Goal: Task Accomplishment & Management: Manage account settings

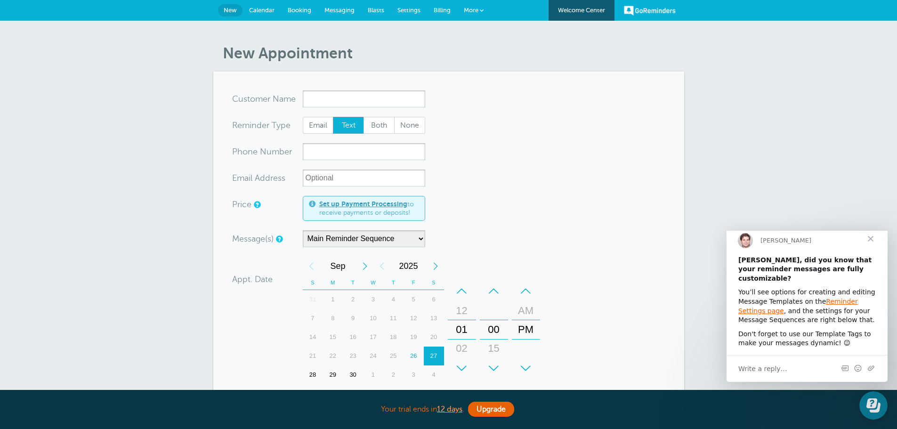
click at [873, 245] on span "Close" at bounding box center [871, 239] width 34 height 34
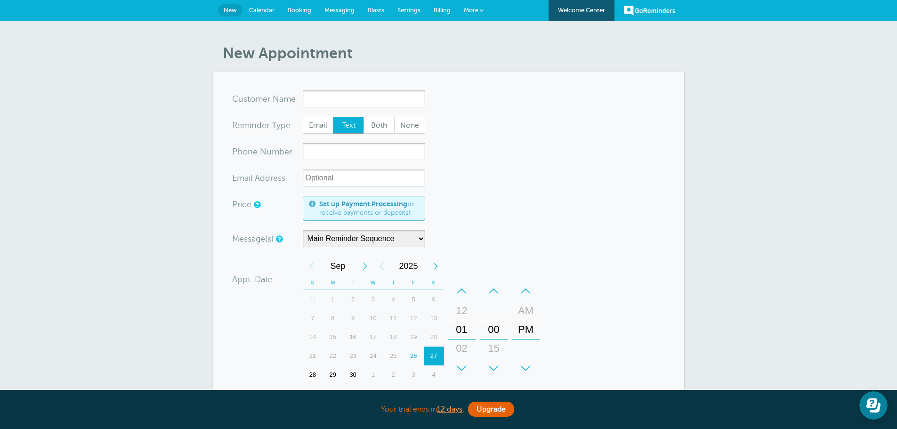
click at [259, 6] on link "Calendar" at bounding box center [262, 10] width 39 height 21
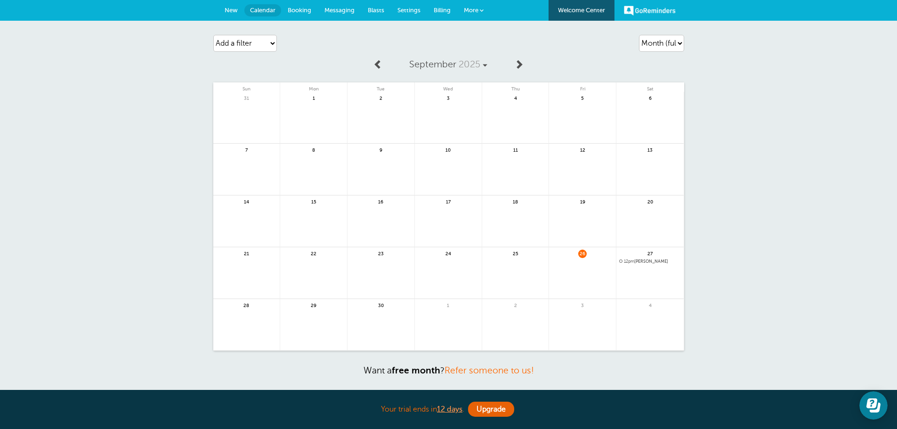
click at [329, 7] on span "Messaging" at bounding box center [340, 10] width 30 height 7
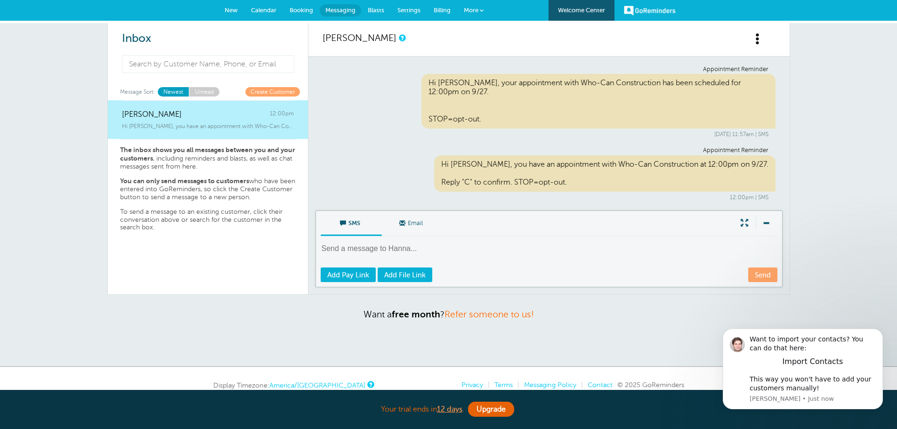
click at [379, 7] on span "Blasts" at bounding box center [376, 10] width 16 height 7
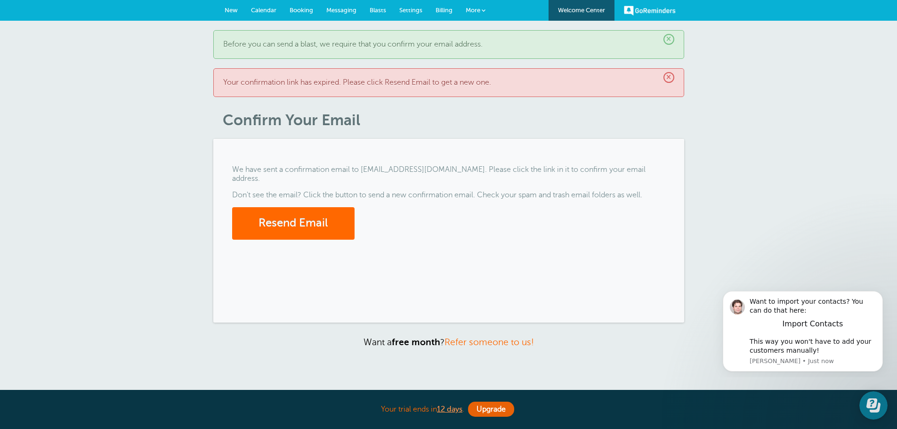
click at [422, 14] on link "Settings" at bounding box center [411, 10] width 36 height 21
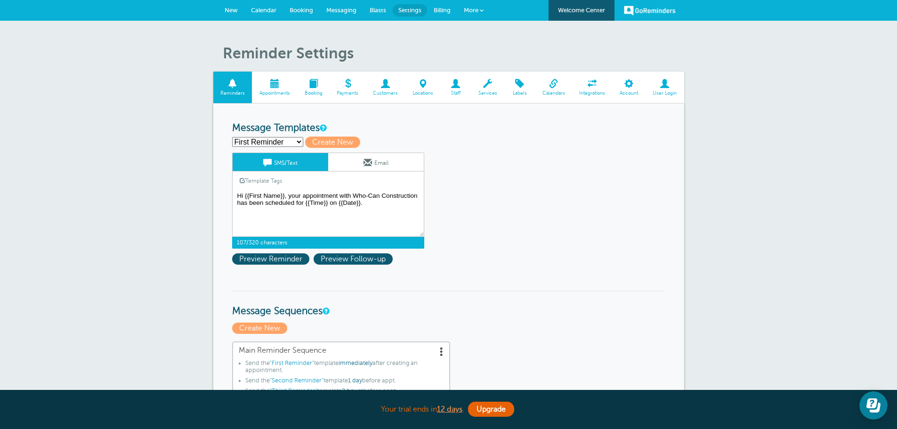
click at [301, 194] on textarea "Hi {{First Name}}, your appointment with Who-Can Construction has been schedule…" at bounding box center [328, 213] width 192 height 47
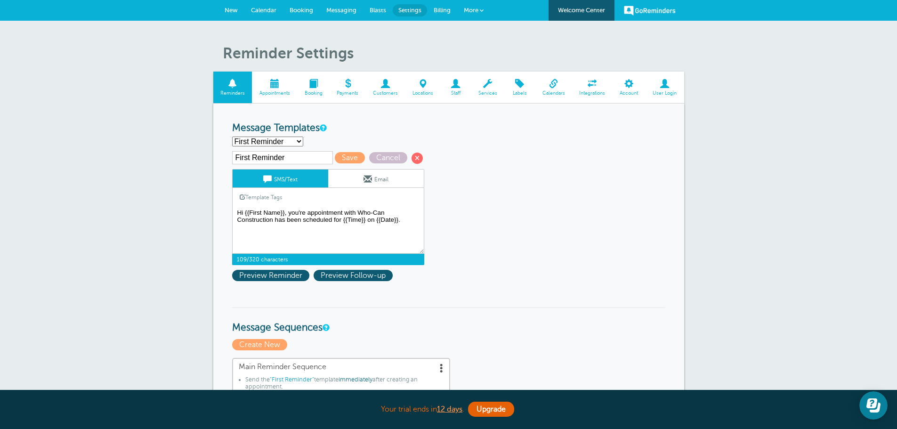
drag, startPoint x: 307, startPoint y: 210, endPoint x: 341, endPoint y: 212, distance: 33.5
click at [341, 212] on textarea "Hi {{First Name}}, your appointment with Who-Can Construction has been schedule…" at bounding box center [328, 230] width 192 height 47
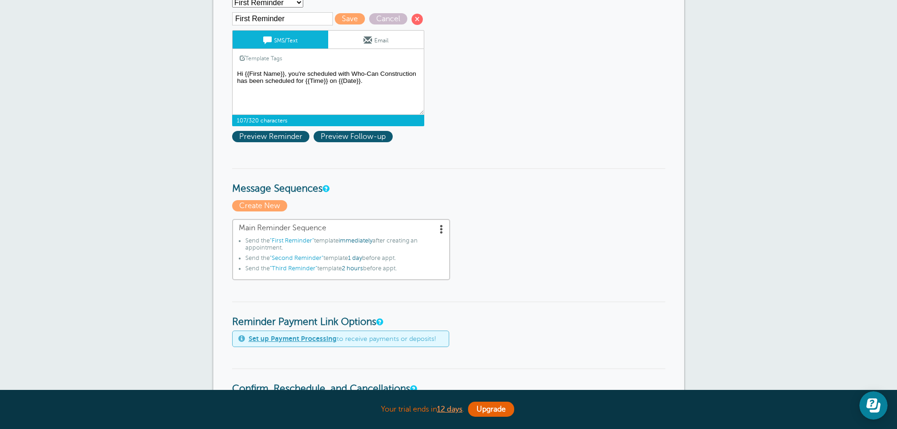
scroll to position [41, 0]
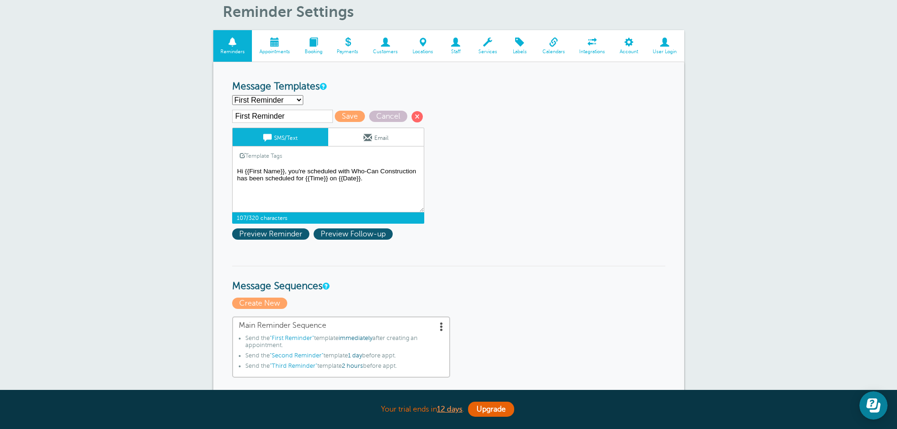
drag, startPoint x: 329, startPoint y: 180, endPoint x: 229, endPoint y: 177, distance: 99.4
type textarea "Hi {{First Name}}, you're scheduled with Who-Can Construction to complete work …"
click at [284, 228] on span "Preview Reminder" at bounding box center [270, 233] width 77 height 11
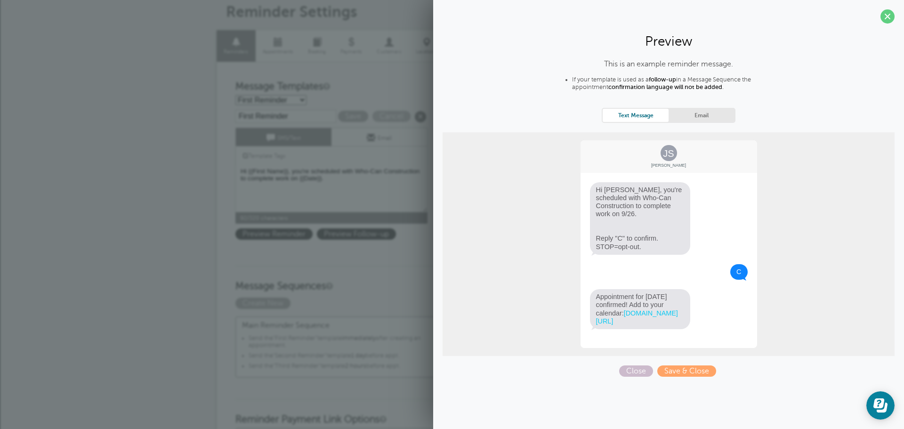
click at [618, 361] on div "This is an example reminder message. If your template is used as a follow-up in…" at bounding box center [669, 218] width 452 height 317
click at [627, 371] on span "Close" at bounding box center [636, 371] width 34 height 11
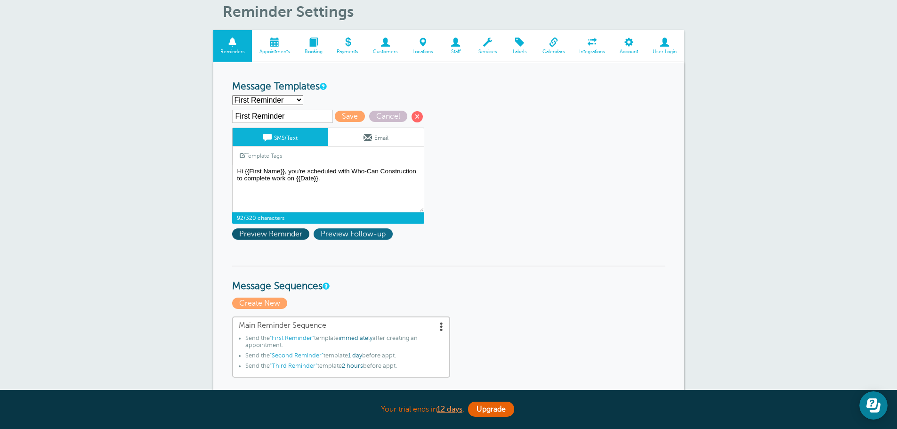
click at [353, 235] on span "Preview Follow-up" at bounding box center [353, 233] width 79 height 11
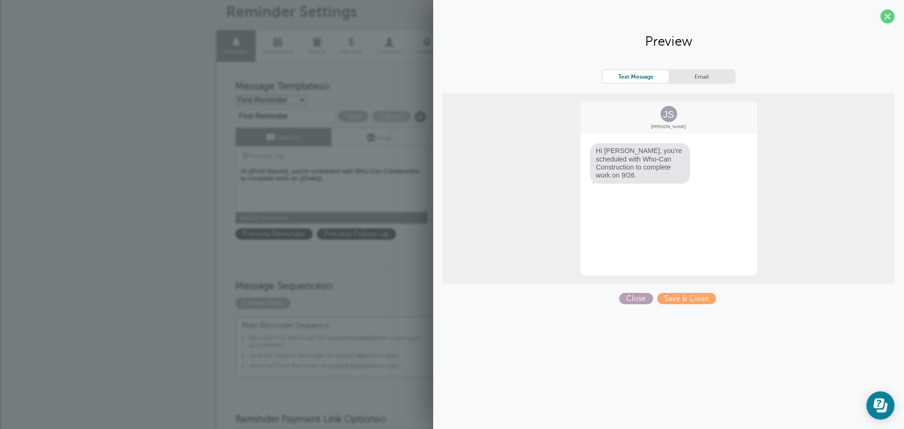
click at [634, 298] on span "Close" at bounding box center [636, 298] width 34 height 11
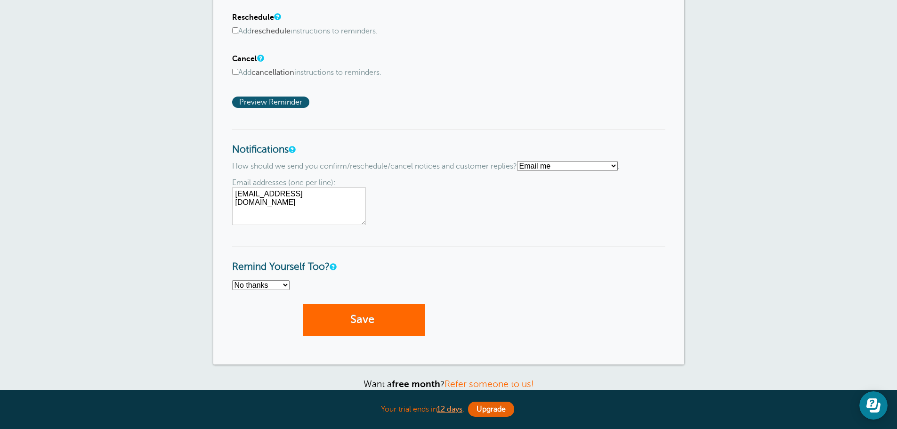
scroll to position [748, 0]
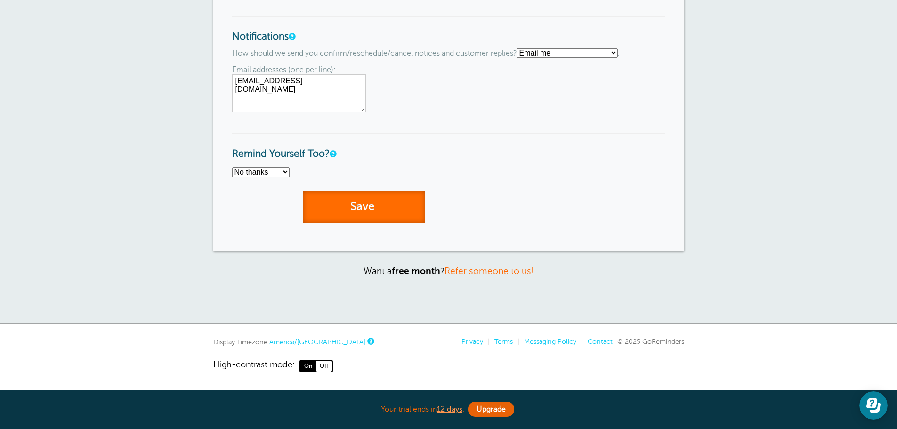
click at [360, 202] on button "Save" at bounding box center [364, 207] width 122 height 32
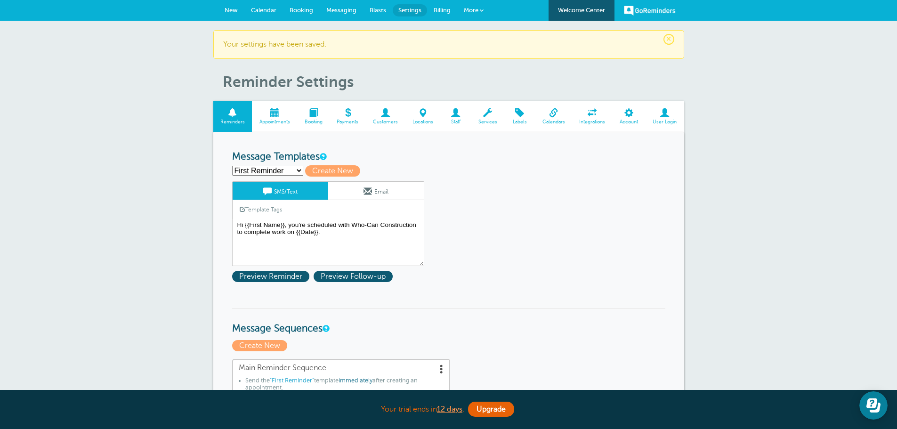
click at [385, 112] on span at bounding box center [386, 112] width 40 height 9
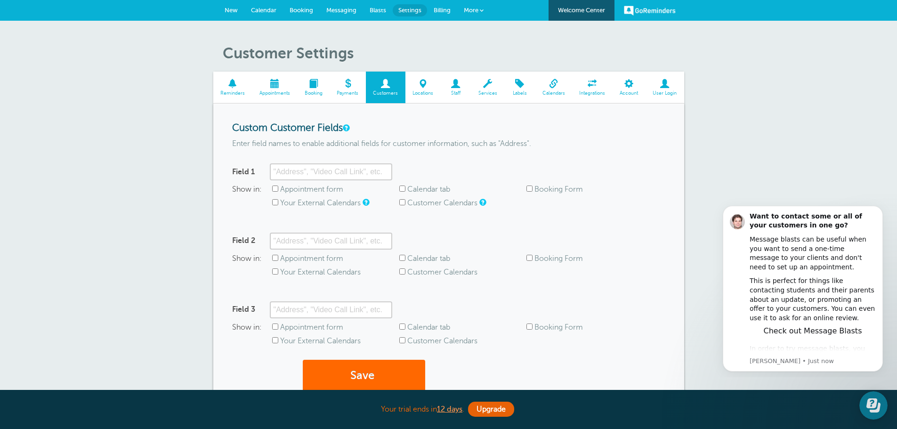
click at [604, 90] on span "Integrations" at bounding box center [592, 93] width 31 height 6
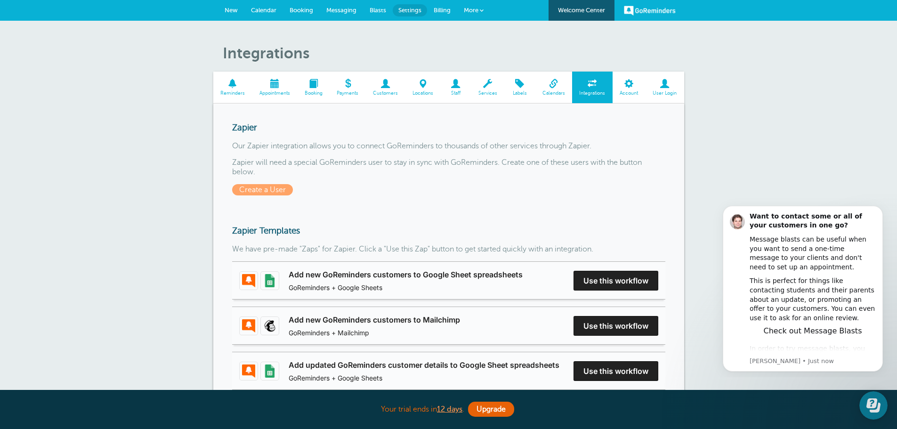
click at [510, 89] on link "Labels" at bounding box center [519, 88] width 31 height 32
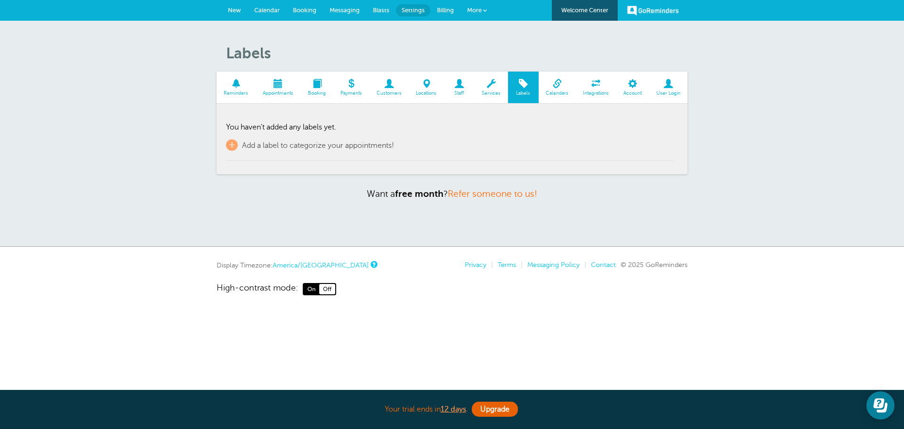
click at [415, 150] on p "+ Add a label to categorize your appointments!" at bounding box center [449, 144] width 447 height 11
click at [279, 146] on span "Add a label to categorize your appointments!" at bounding box center [318, 145] width 152 height 8
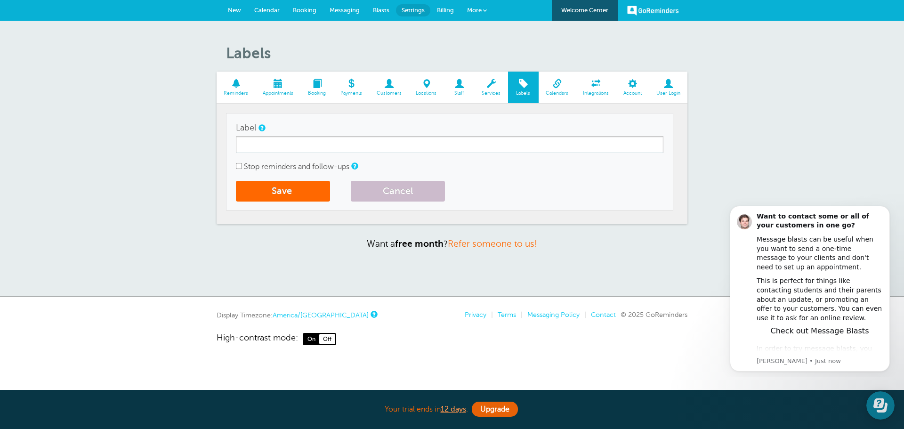
click at [479, 83] on span at bounding box center [491, 83] width 33 height 9
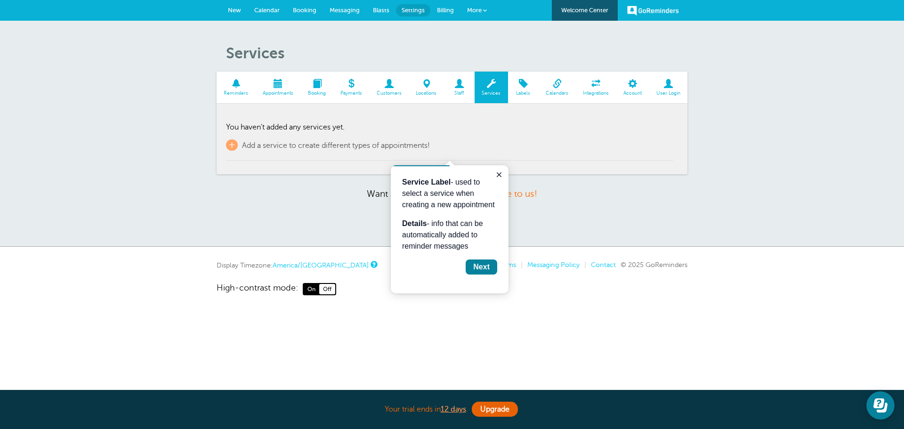
click at [461, 83] on span at bounding box center [459, 83] width 31 height 9
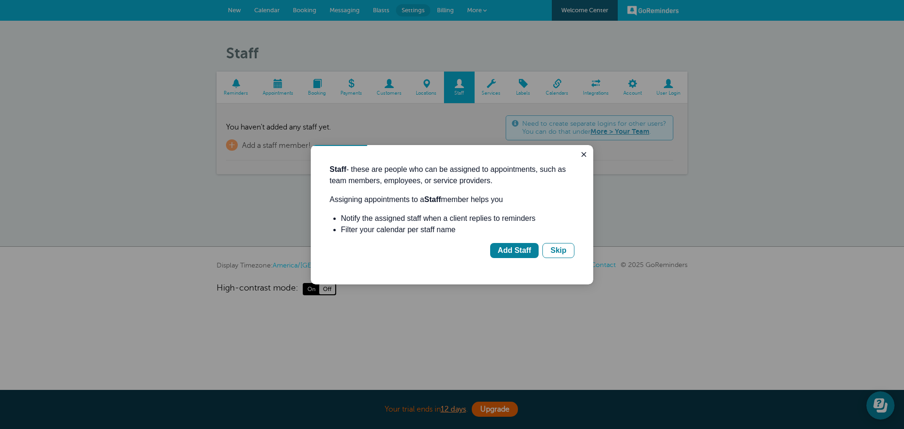
click at [504, 85] on div at bounding box center [452, 214] width 904 height 429
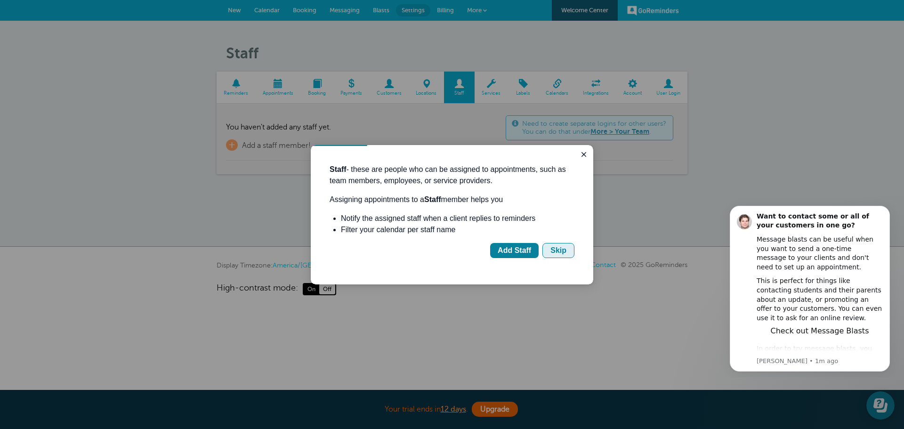
click at [567, 251] on button "Skip" at bounding box center [559, 250] width 32 height 15
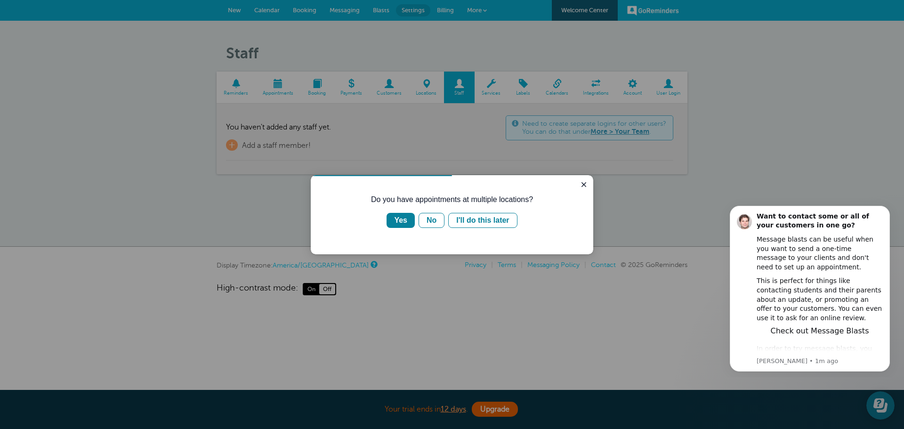
click at [492, 83] on div at bounding box center [452, 214] width 904 height 429
click at [395, 222] on button "Yes" at bounding box center [401, 220] width 28 height 15
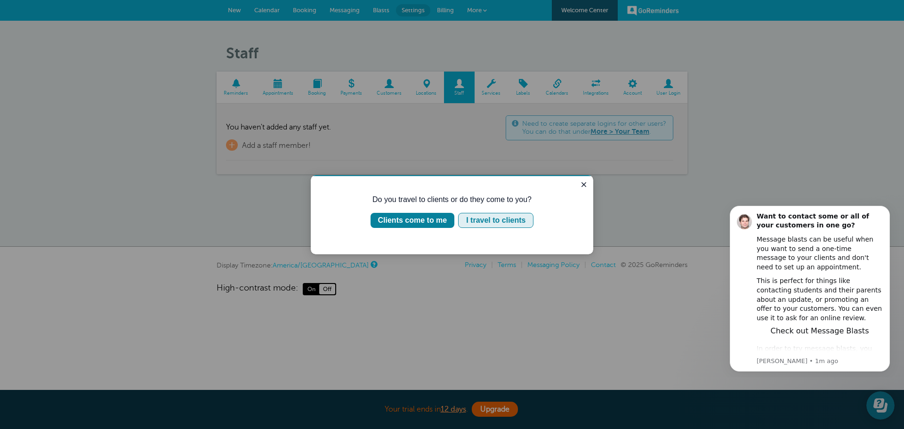
click at [475, 216] on div "I travel to clients" at bounding box center [495, 220] width 59 height 11
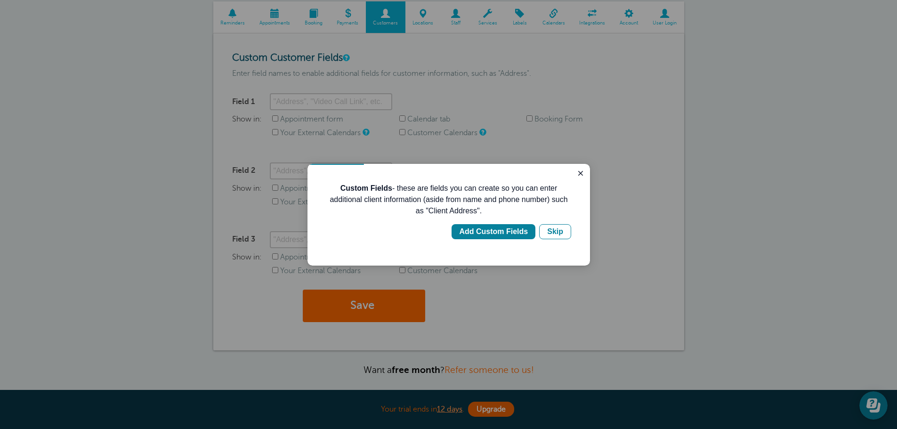
scroll to position [47, 0]
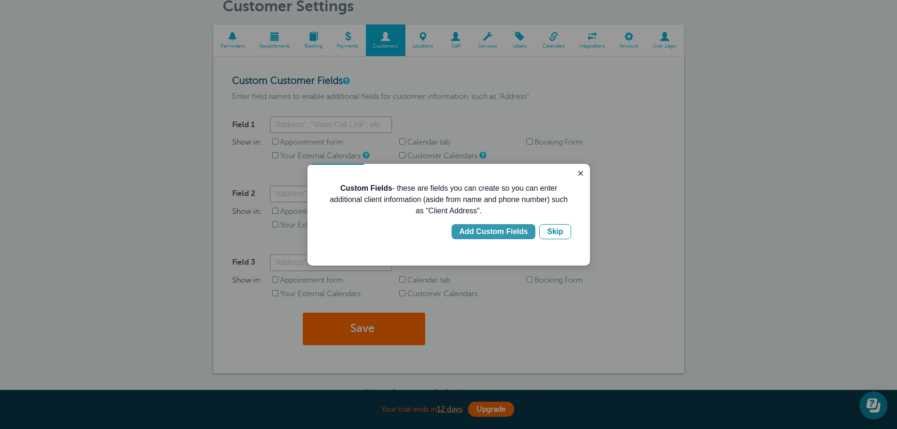
click at [503, 234] on div "Add Custom Fields" at bounding box center [493, 231] width 69 height 11
type input "Client Address"
checkbox input "true"
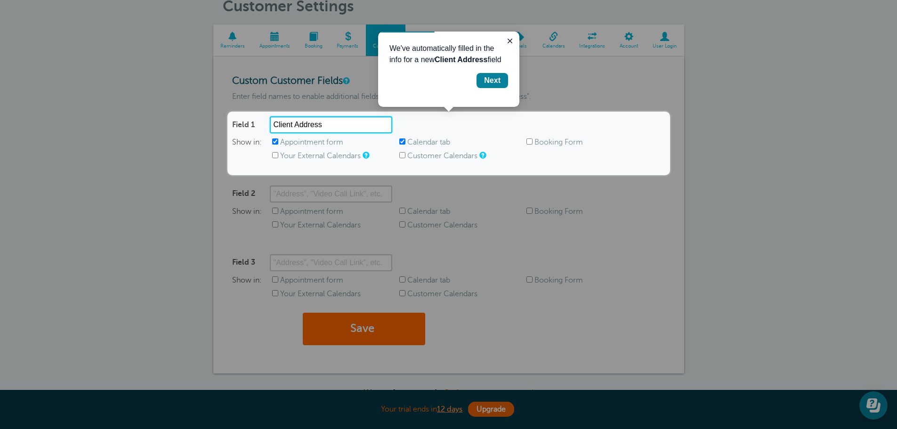
click at [341, 122] on input "Client Address" at bounding box center [331, 124] width 122 height 17
drag, startPoint x: 341, startPoint y: 122, endPoint x: 238, endPoint y: 111, distance: 103.7
click at [238, 111] on body "Your trial ends in 12 days . Upgrade Your trial ends in 12 days . Upgrade GoRem…" at bounding box center [448, 224] width 897 height 542
click at [364, 122] on input "Client Address" at bounding box center [331, 124] width 122 height 17
click at [494, 85] on div "Next" at bounding box center [492, 80] width 16 height 11
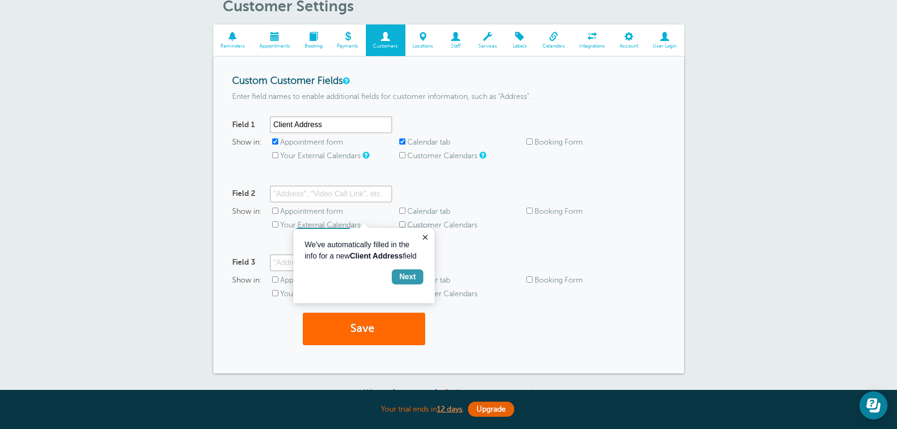
scroll to position [169, 0]
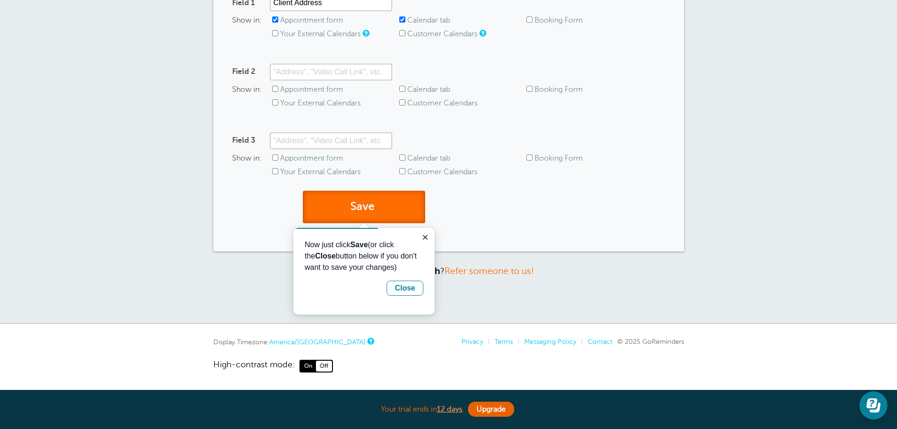
click at [413, 215] on button "Save" at bounding box center [364, 207] width 122 height 32
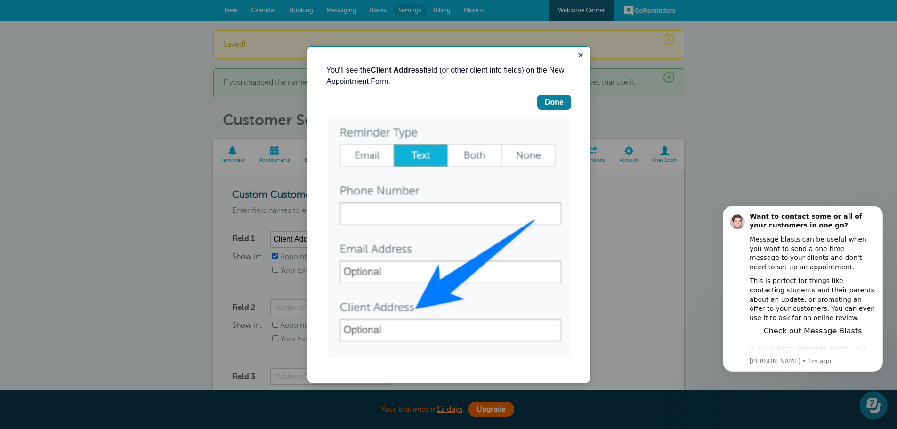
click at [398, 334] on img "Guide" at bounding box center [448, 240] width 245 height 247
click at [548, 102] on div "Done" at bounding box center [554, 102] width 19 height 11
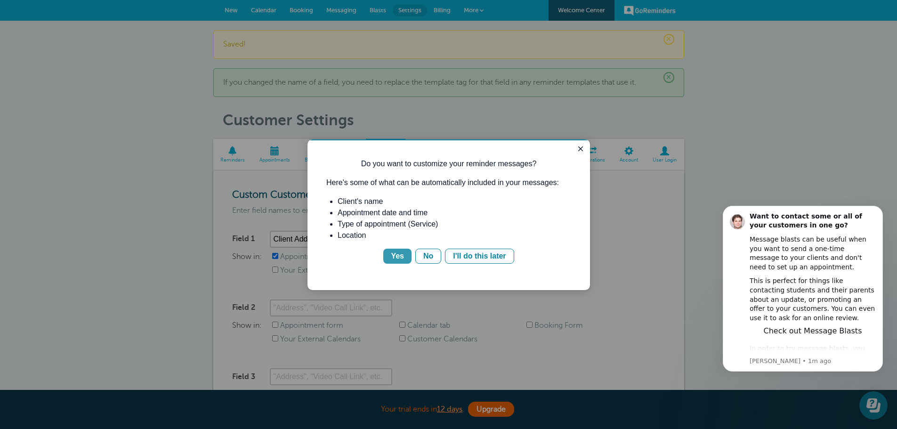
click at [406, 260] on button "Yes" at bounding box center [397, 256] width 28 height 15
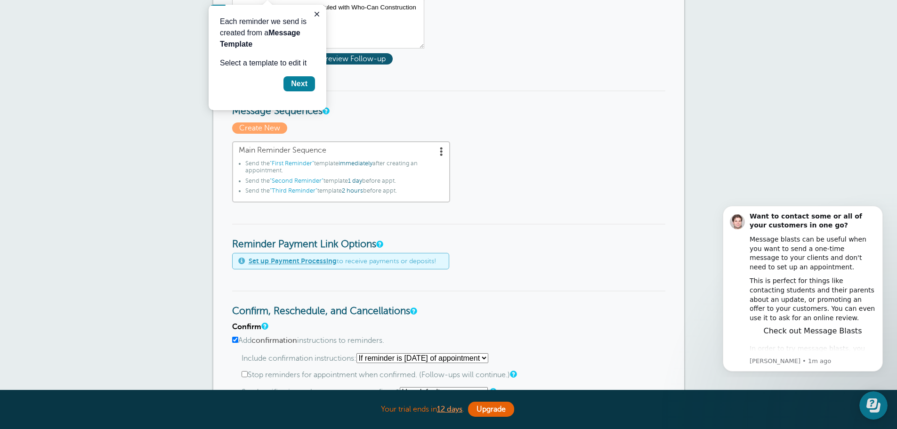
click at [353, 193] on span "2 hours" at bounding box center [352, 190] width 21 height 7
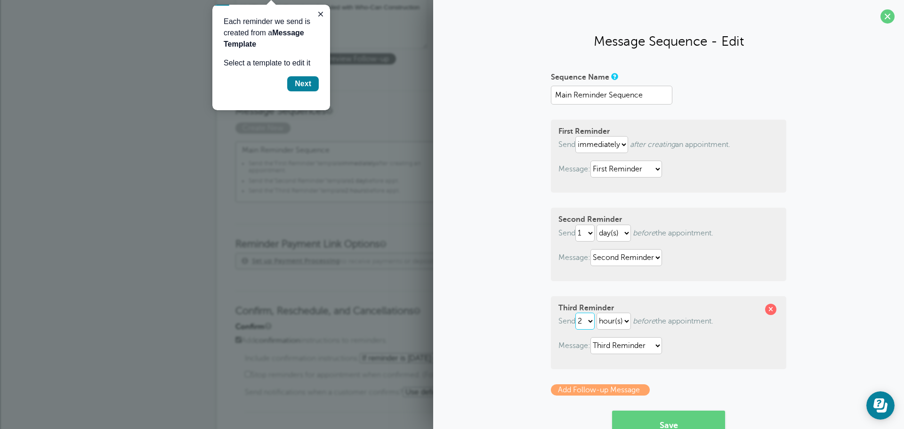
click at [591, 323] on select "1 2 3 4 5 6 7 8 9 10 11 12 13 14 15 16 17 18 19 20 21 22 23 24 25 26 27 28 29 30" at bounding box center [585, 321] width 19 height 17
click at [607, 322] on select "hour(s) day(s)" at bounding box center [614, 321] width 34 height 17
click at [597, 313] on select "hour(s) day(s)" at bounding box center [614, 321] width 34 height 17
select select "HOUR"
click at [589, 319] on select "1 2 3 4 5 6 7 8 9 10 11 12 13 14 15 16 17 18 19 20 21 22 23 24 25 26 27 28 29 30" at bounding box center [585, 321] width 19 height 17
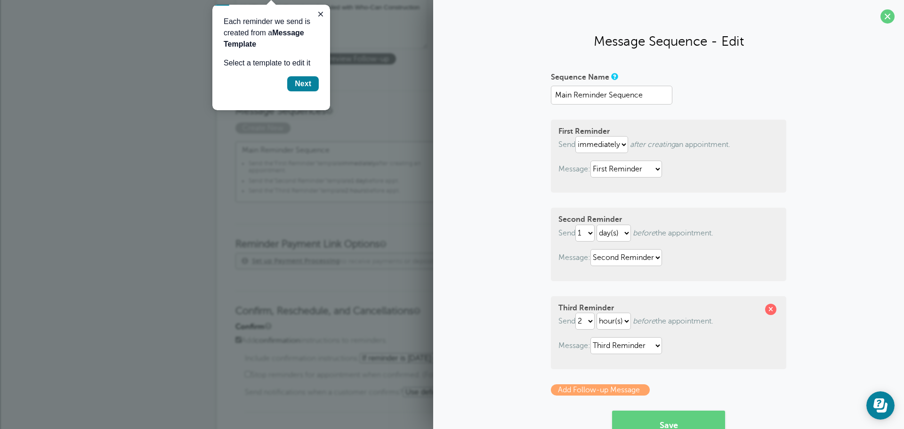
click at [713, 351] on p "Message: First Reminder Second Reminder Third Reminder" at bounding box center [669, 345] width 220 height 17
click at [588, 231] on select "1 2 3 4 5 6 7 8 9 10 11 12 13 14 15 16 17 18 19 20 21 22 23 24 25 26 27 28 29 30" at bounding box center [585, 233] width 19 height 17
select select "2"
click at [576, 225] on select "1 2 3 4 5 6 7 8 9 10 11 12 13 14 15 16 17 18 19 20 21 22 23 24 25 26 27 28 29 30" at bounding box center [585, 233] width 19 height 17
click at [593, 321] on select "1 2 3 4 5 6 7 8 9 10 11 12 13 14 15 16 17 18 19 20 21 22 23 24 25 26 27 28 29 30" at bounding box center [585, 321] width 19 height 17
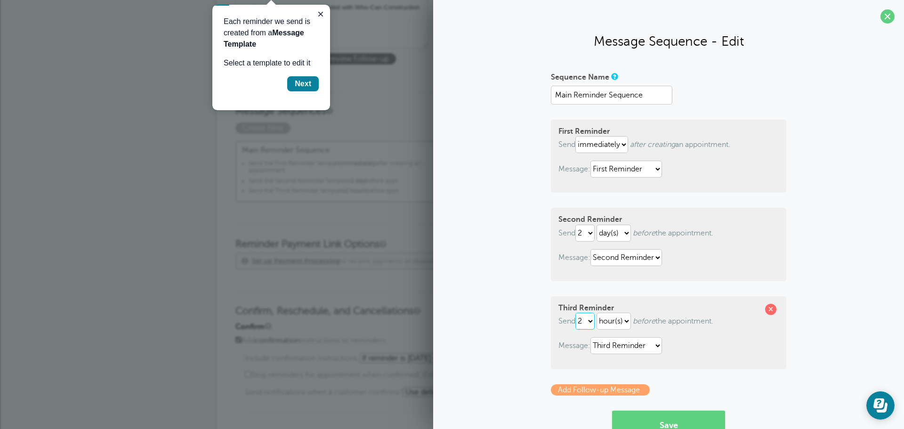
select select "1"
click at [576, 313] on select "1 2 3 4 5 6 7 8 9 10 11 12 13 14 15 16 17 18 19 20 21 22 23 24 25 26 27 28 29 30" at bounding box center [585, 321] width 19 height 17
click at [608, 319] on select "hour(s) day(s)" at bounding box center [614, 321] width 34 height 17
select select "DAY"
click at [597, 313] on select "hour(s) day(s)" at bounding box center [614, 321] width 34 height 17
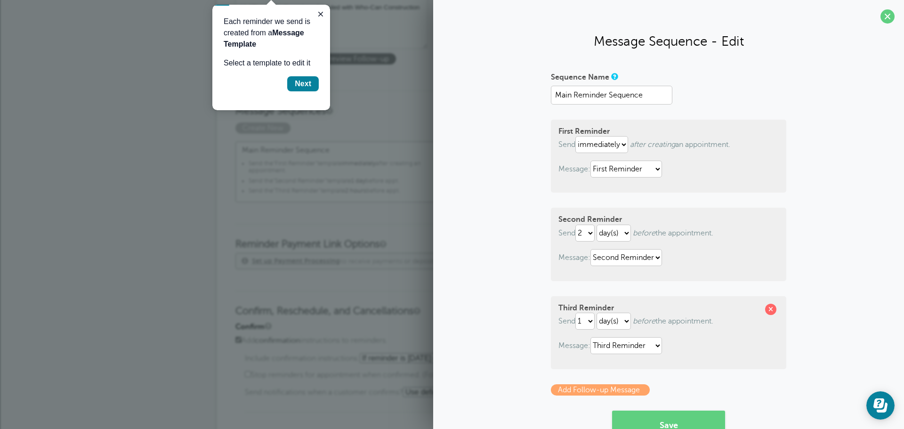
click at [760, 361] on div "Third Reminder Send 1 2 3 4 5 6 7 8 9 10 11 12 13 14 15 16 17 18 19 20 21 22 23…" at bounding box center [669, 332] width 236 height 73
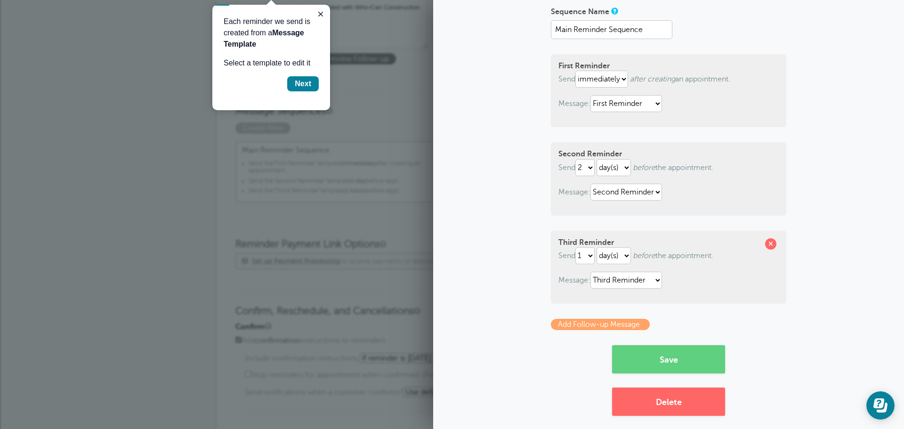
scroll to position [73, 0]
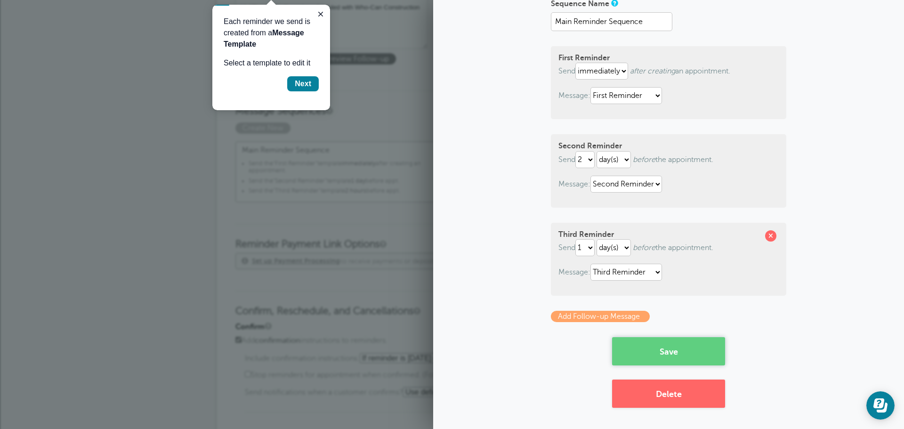
click at [716, 360] on button "Save" at bounding box center [668, 351] width 113 height 28
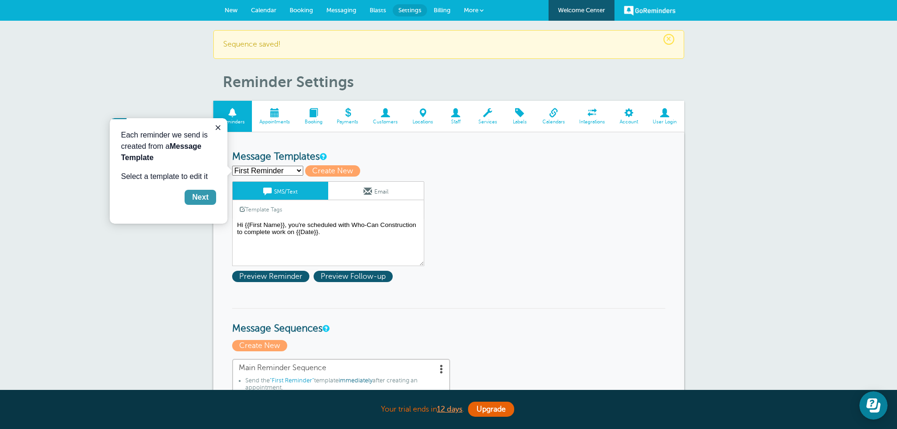
click at [199, 204] on button "Next" at bounding box center [201, 197] width 32 height 15
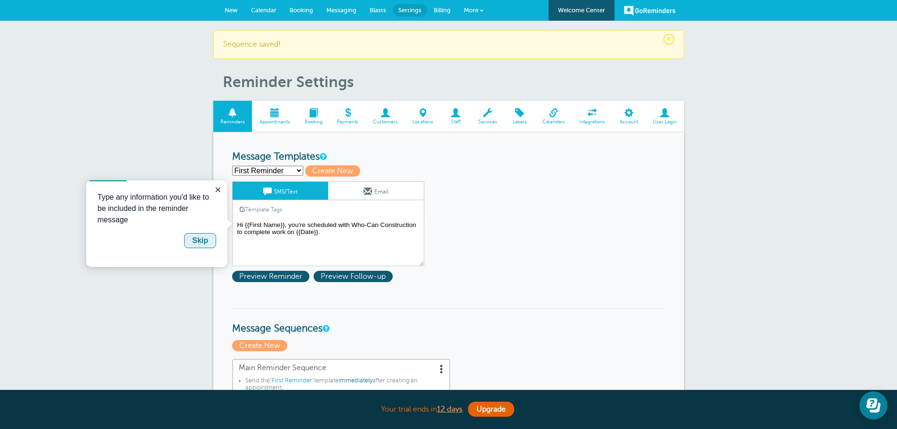
click at [207, 246] on div "Skip" at bounding box center [200, 240] width 16 height 11
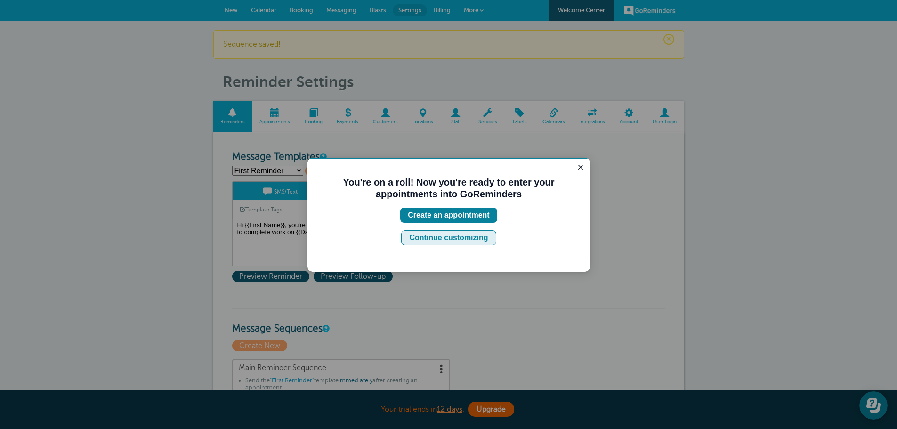
click at [454, 237] on div "Continue customizing" at bounding box center [448, 237] width 79 height 11
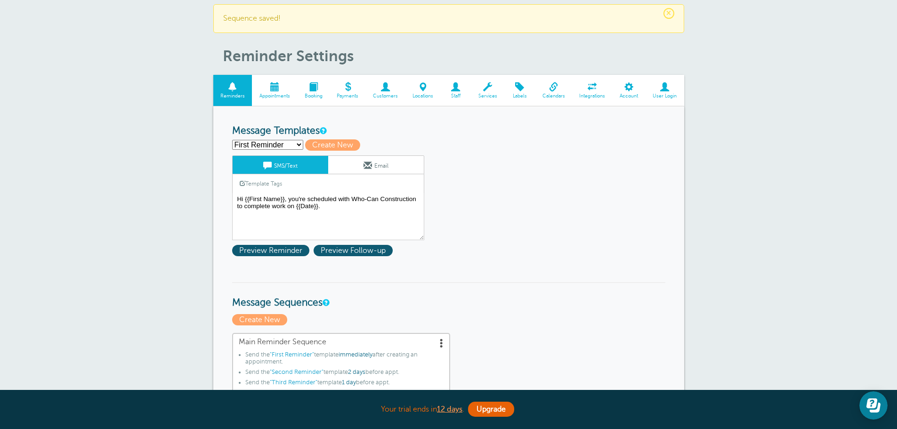
scroll to position [47, 0]
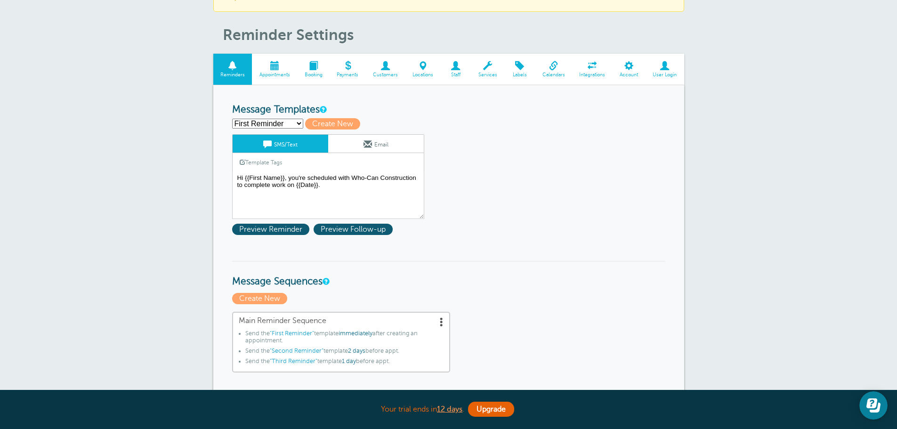
click at [374, 62] on span at bounding box center [386, 65] width 40 height 9
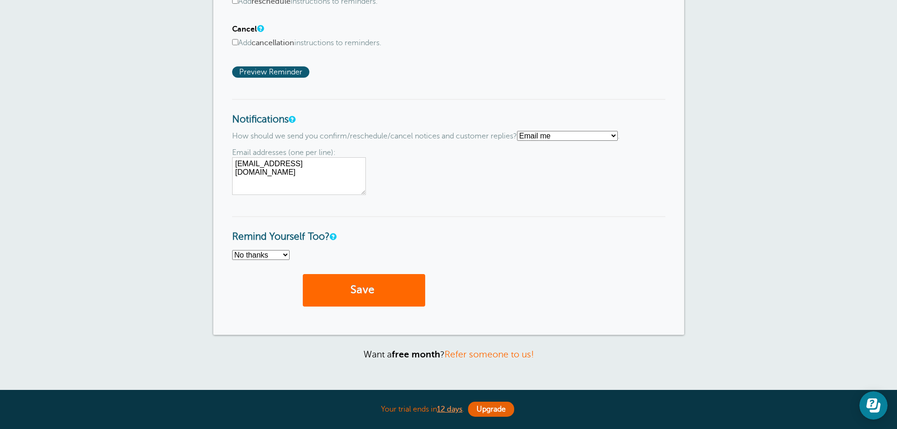
scroll to position [748, 0]
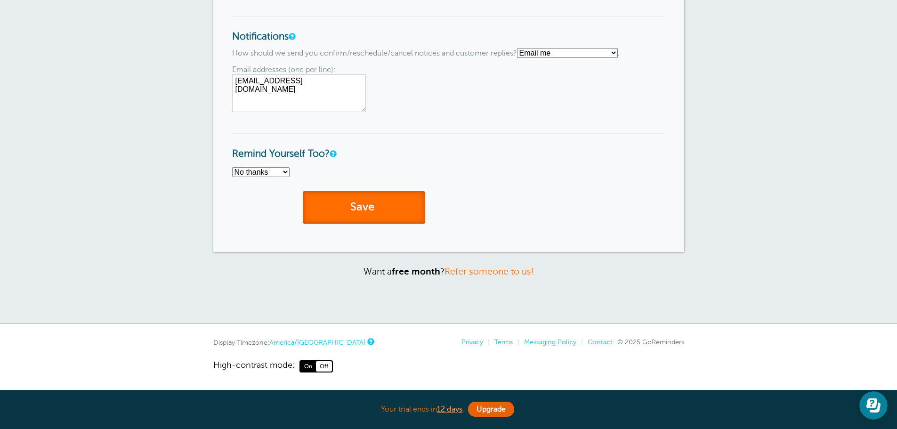
click at [363, 205] on button "Save" at bounding box center [364, 207] width 122 height 32
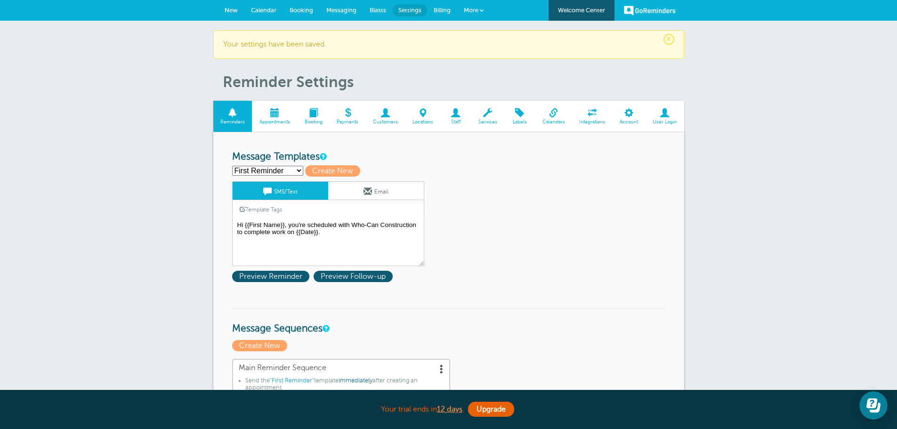
click at [385, 119] on span "Customers" at bounding box center [386, 122] width 30 height 6
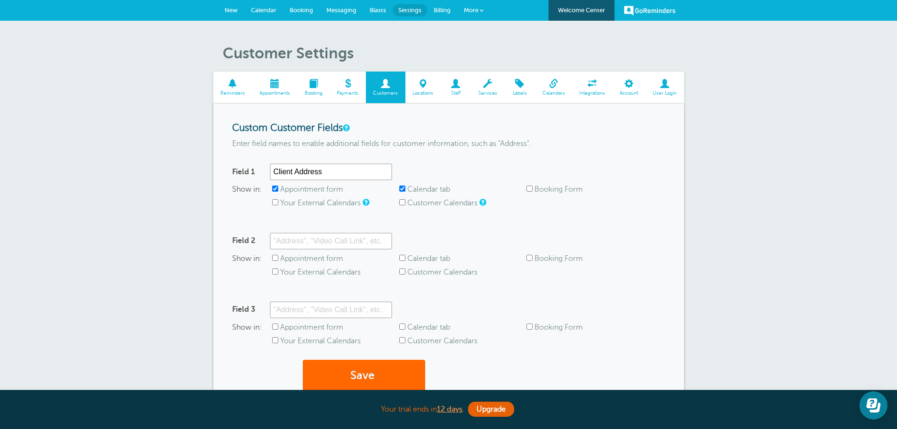
click at [467, 12] on span "More" at bounding box center [471, 10] width 15 height 7
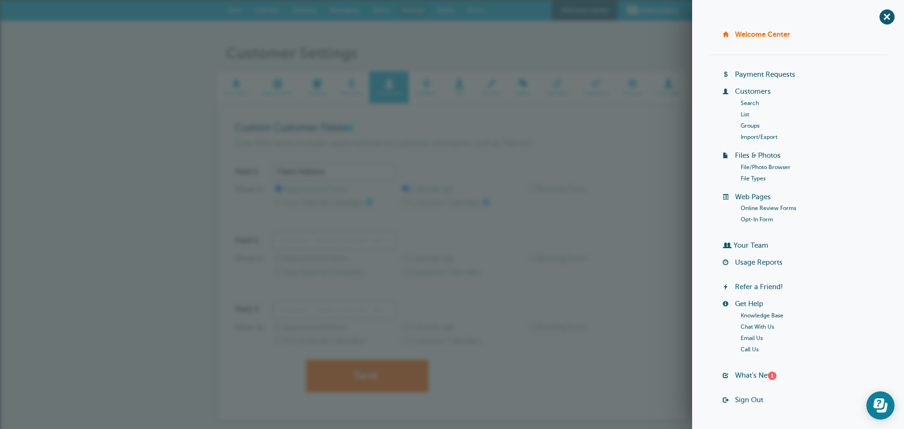
click at [741, 110] on li "List" at bounding box center [814, 114] width 147 height 11
click at [741, 116] on link "List" at bounding box center [745, 114] width 8 height 7
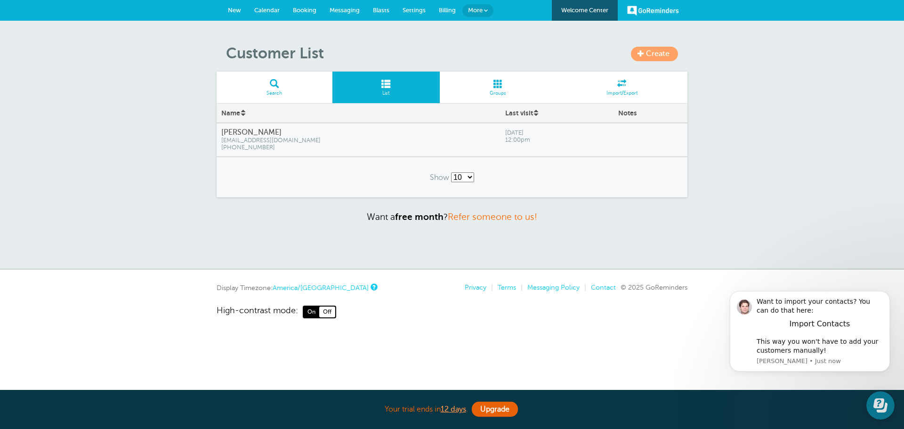
click at [651, 51] on span "Create" at bounding box center [658, 53] width 24 height 8
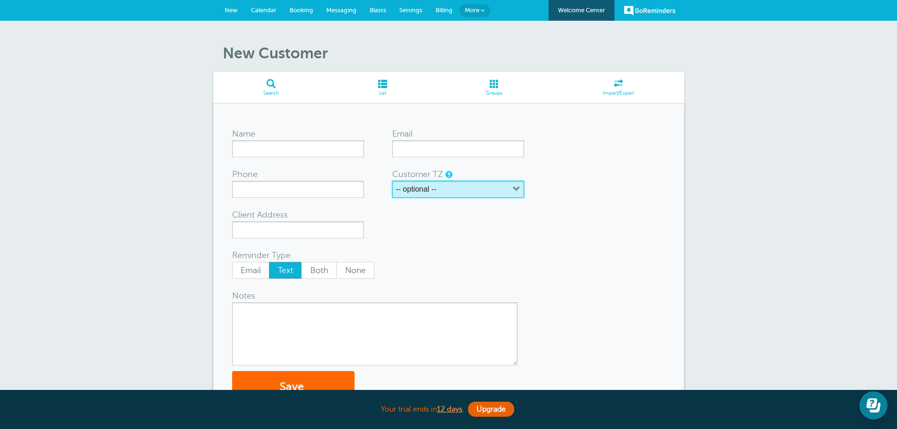
click at [443, 189] on button "-- optional --" at bounding box center [458, 189] width 132 height 17
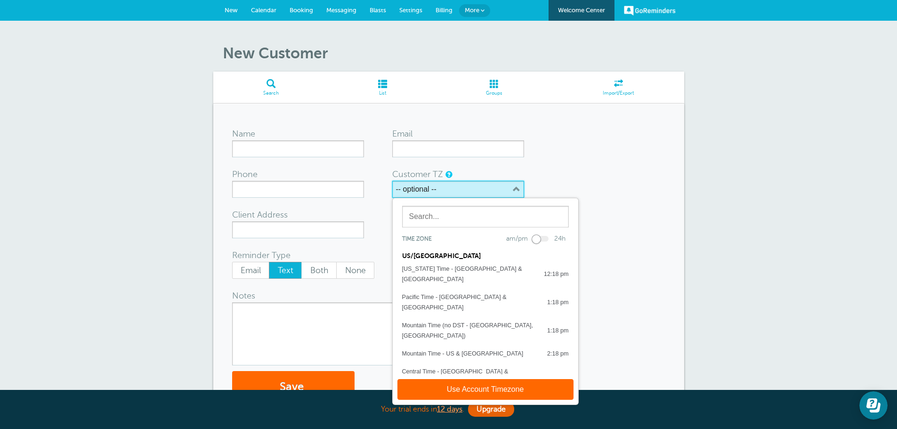
click at [443, 189] on button "-- optional --" at bounding box center [458, 189] width 132 height 17
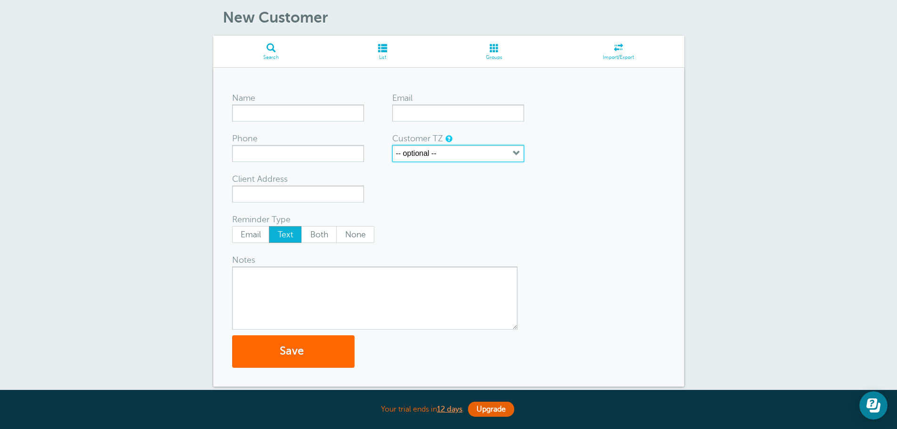
scroll to position [30, 0]
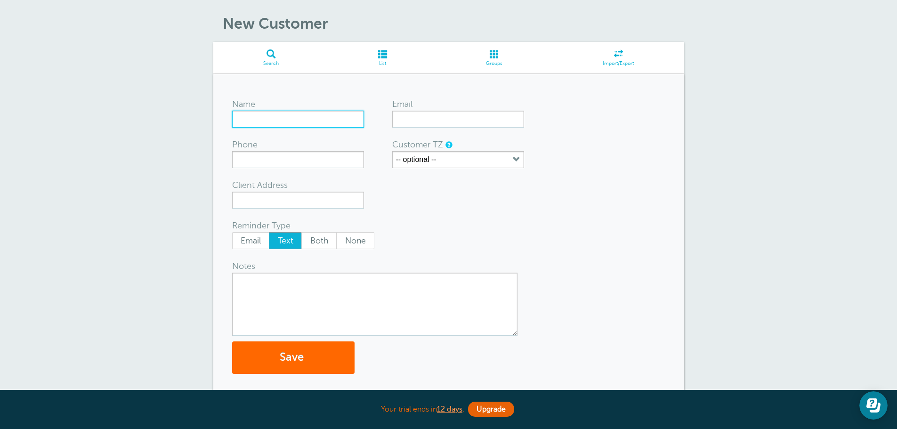
click at [258, 126] on input "Name" at bounding box center [298, 119] width 132 height 17
type input "Carlos Rangel"
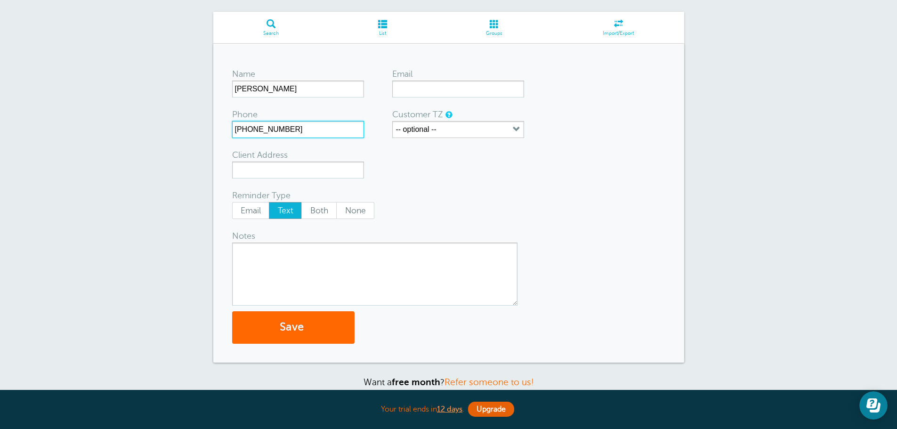
scroll to position [171, 0]
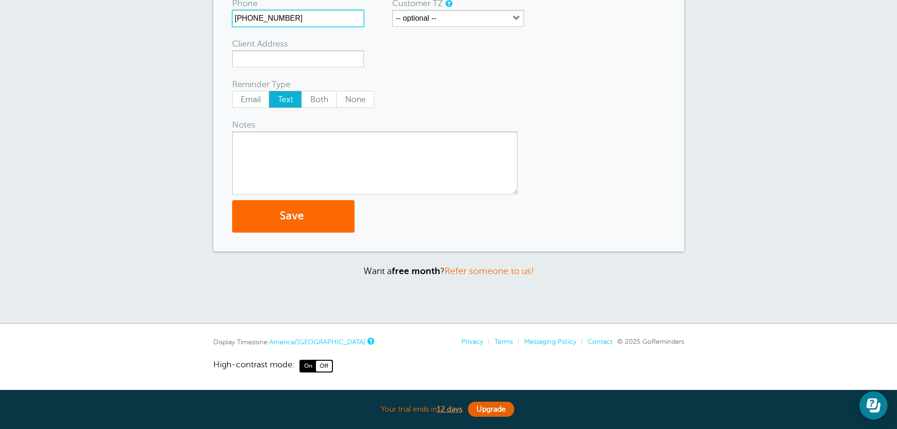
type input "817-881-3088"
click at [343, 153] on textarea "Notes" at bounding box center [374, 162] width 285 height 63
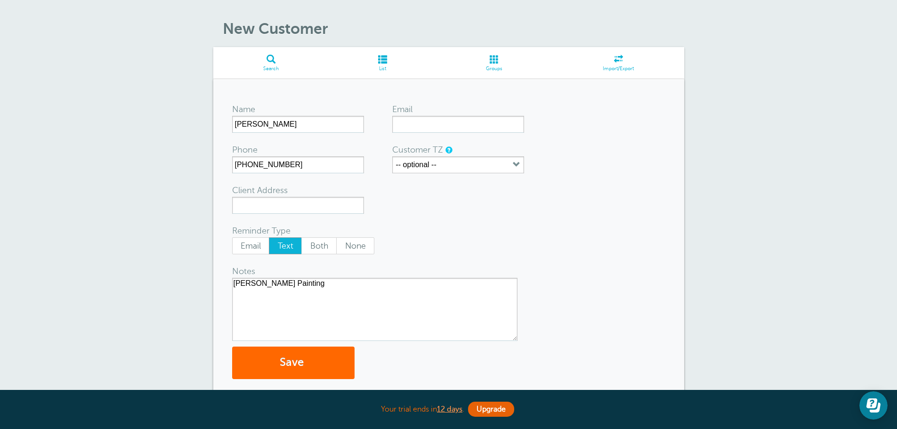
scroll to position [47, 0]
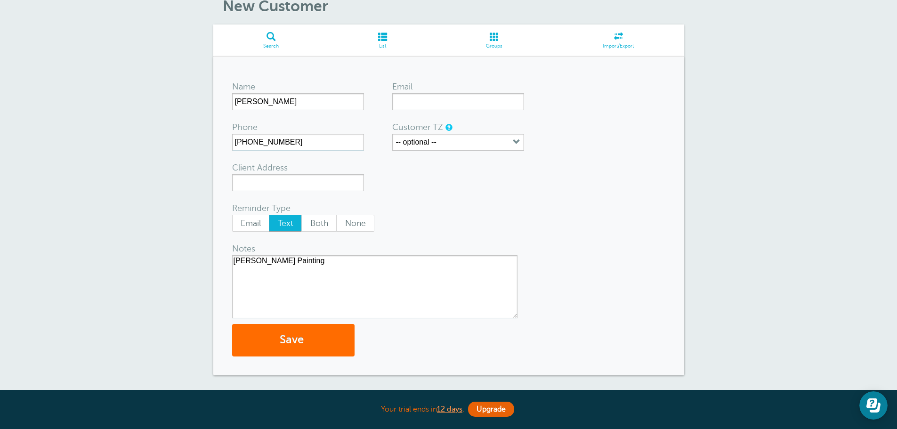
type textarea "Rangel Painting"
click at [312, 340] on button "Save" at bounding box center [293, 340] width 122 height 32
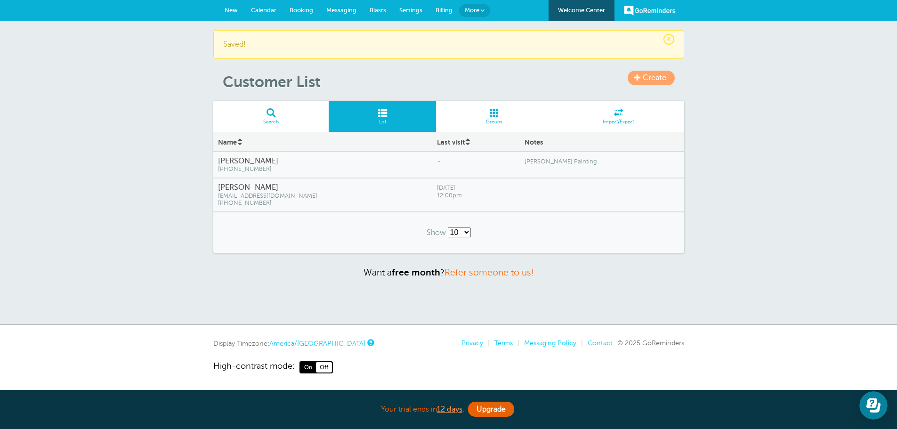
click at [638, 75] on span at bounding box center [637, 77] width 7 height 7
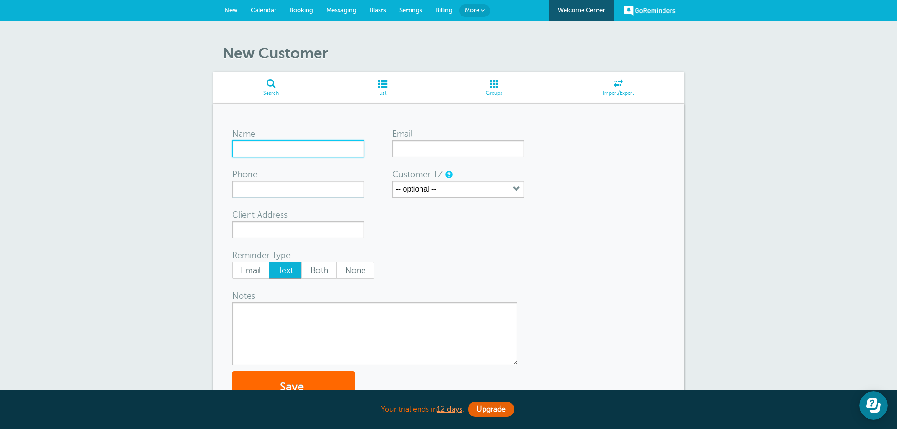
click at [330, 146] on input "Name" at bounding box center [298, 148] width 132 height 17
type input "Carlex Renovations"
click at [333, 325] on textarea "Notes" at bounding box center [374, 333] width 285 height 63
type textarea "Tile & Flooring"
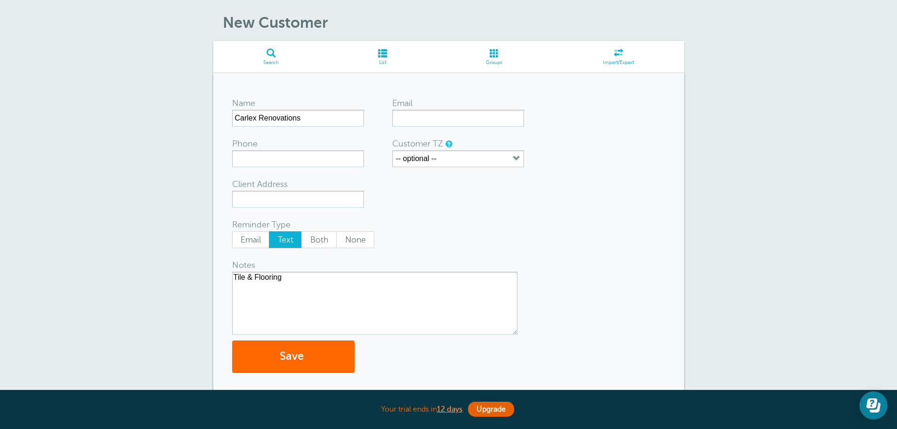
scroll to position [47, 0]
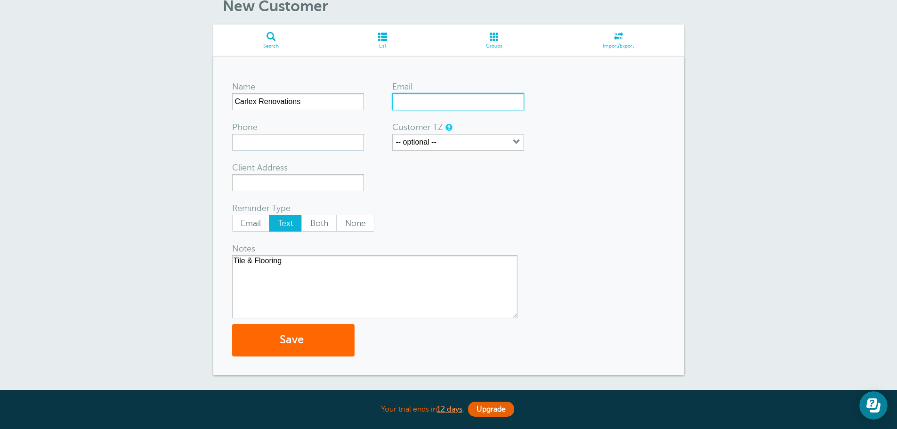
click at [441, 97] on input "Email" at bounding box center [458, 101] width 132 height 17
type input "[EMAIL_ADDRESS][DOMAIN_NAME]"
click at [461, 198] on form "Name Carlex Renovations Email carlexrenovations@live.com Phone Customer TZ -- o…" at bounding box center [448, 215] width 433 height 281
click at [327, 347] on button "Save" at bounding box center [293, 340] width 122 height 32
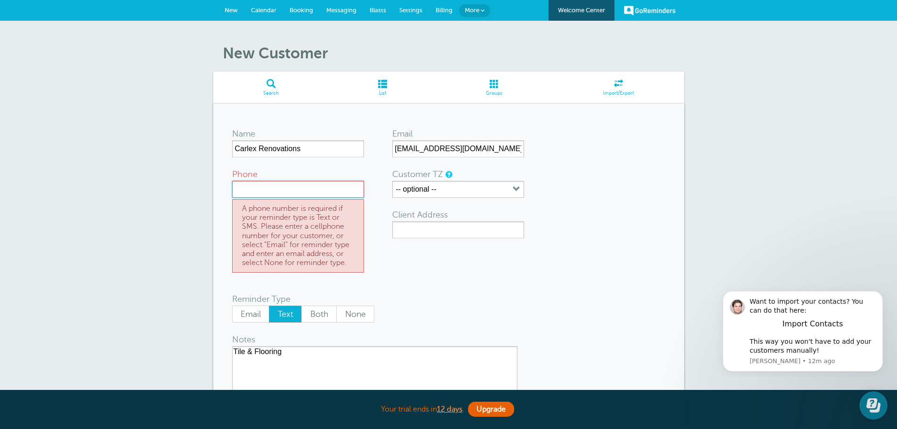
click at [281, 187] on input "Phone" at bounding box center [298, 189] width 132 height 17
type input "111-1111111"
click at [486, 314] on div "Email Text Both None" at bounding box center [371, 314] width 279 height 17
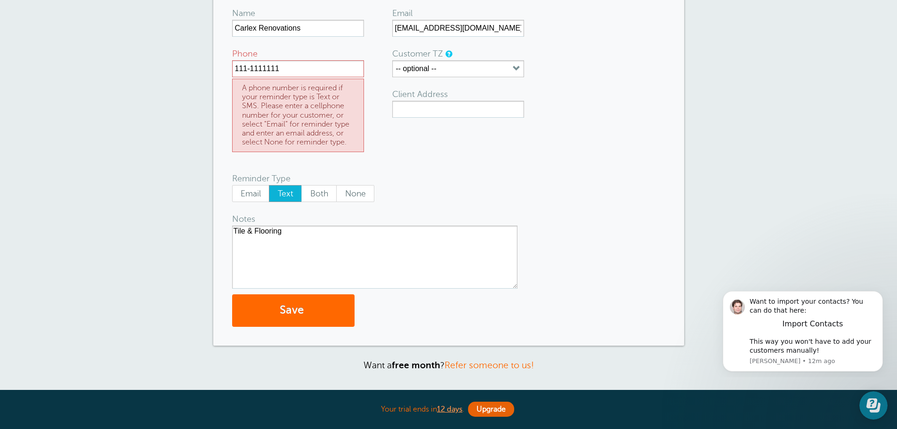
scroll to position [215, 0]
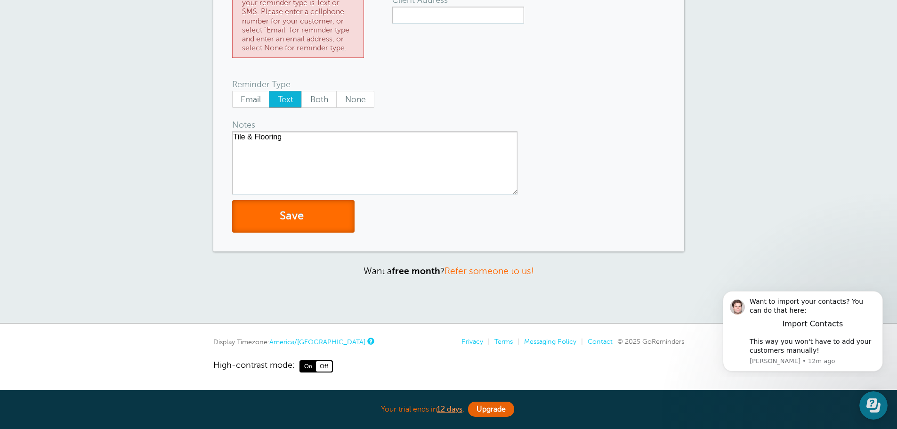
click at [302, 223] on button "Save" at bounding box center [293, 216] width 122 height 32
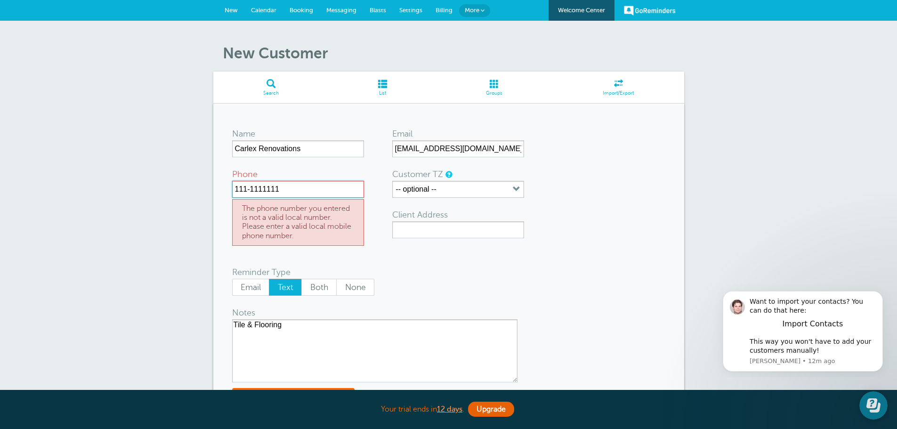
click at [248, 191] on input "111-1111111" at bounding box center [298, 189] width 132 height 17
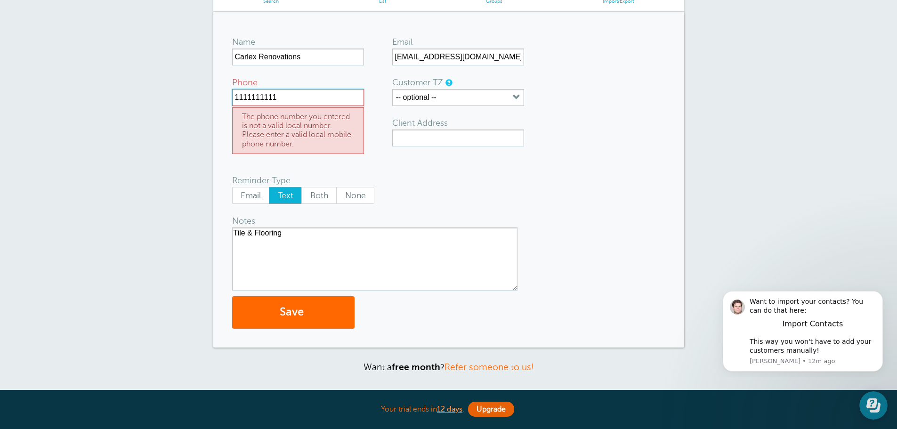
scroll to position [94, 0]
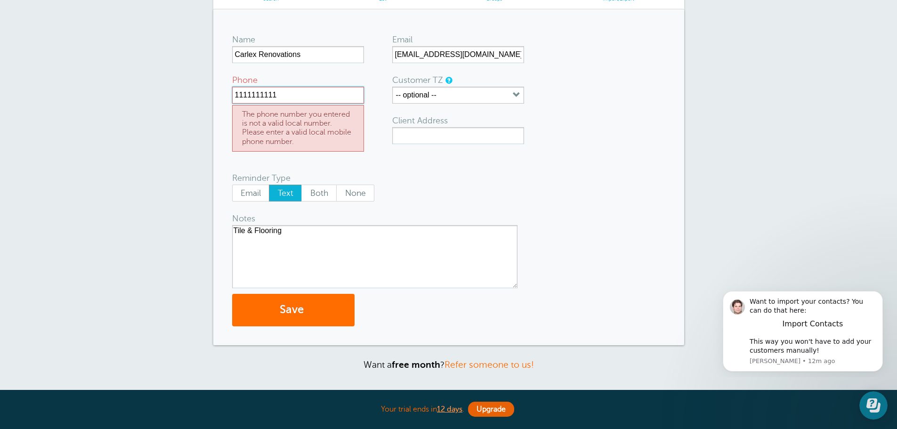
type input "1111111111"
click at [343, 317] on button "Save" at bounding box center [293, 310] width 122 height 32
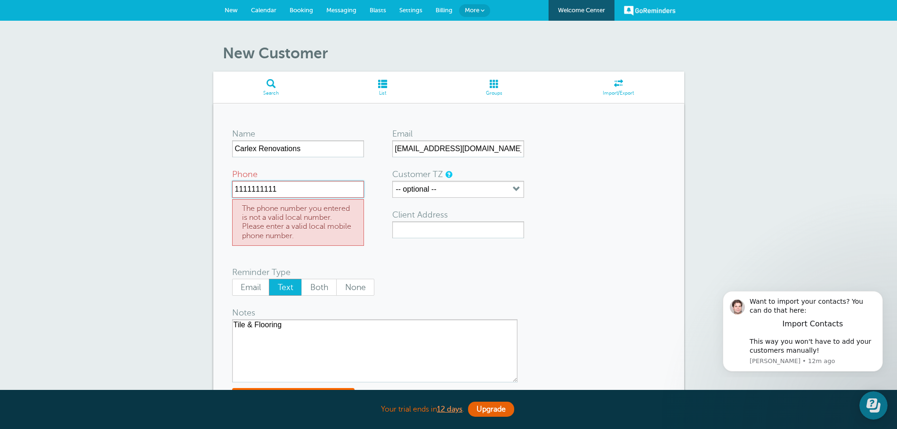
drag, startPoint x: 297, startPoint y: 190, endPoint x: 192, endPoint y: 120, distance: 126.5
click at [192, 120] on div "New Customer Search List Groups Import/Export Name Carlex Renovations Email car…" at bounding box center [448, 266] width 897 height 491
type input "2544333518"
click at [232, 388] on button "Save" at bounding box center [293, 404] width 122 height 32
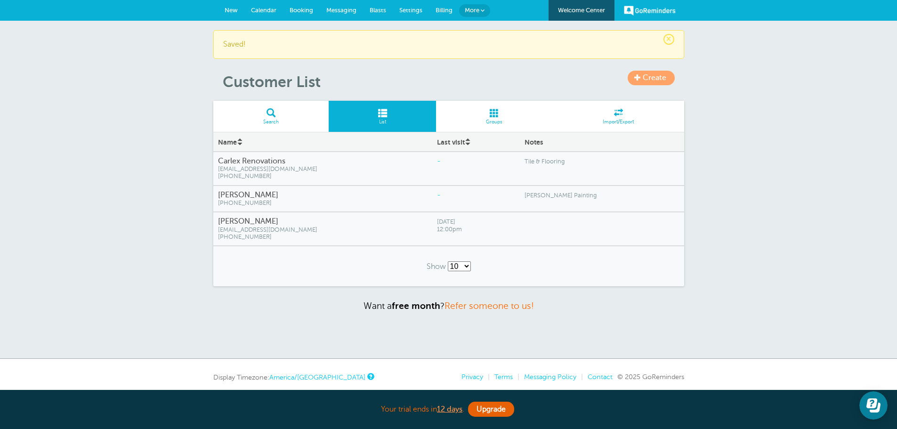
click at [642, 73] on link "Create" at bounding box center [651, 78] width 47 height 15
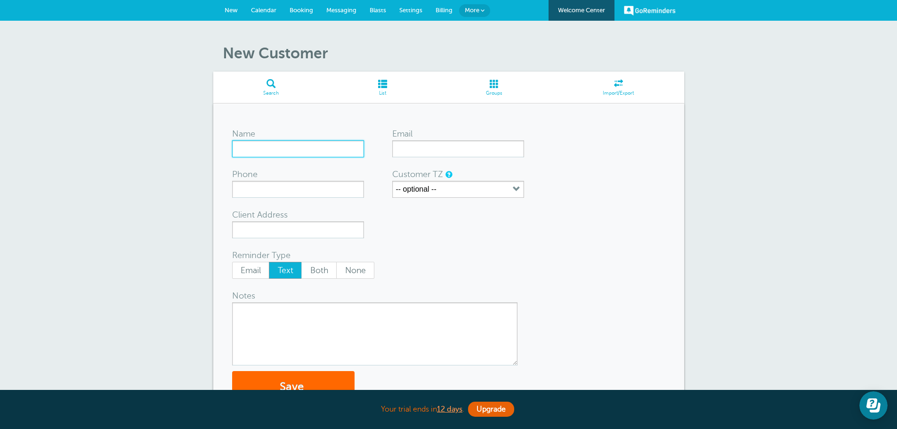
click at [255, 150] on input "Name" at bounding box center [298, 148] width 132 height 17
type input "Jose Valles"
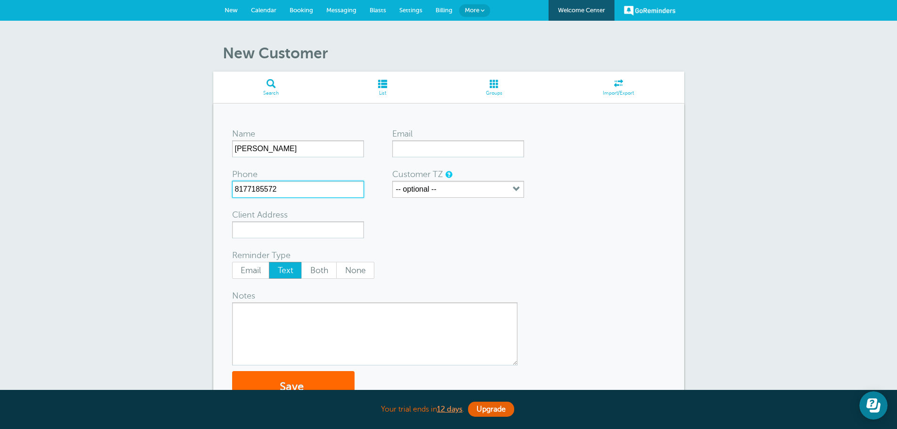
type input "8177185572"
type textarea "[PERSON_NAME] Painting"
click at [296, 374] on button "Save" at bounding box center [293, 387] width 122 height 32
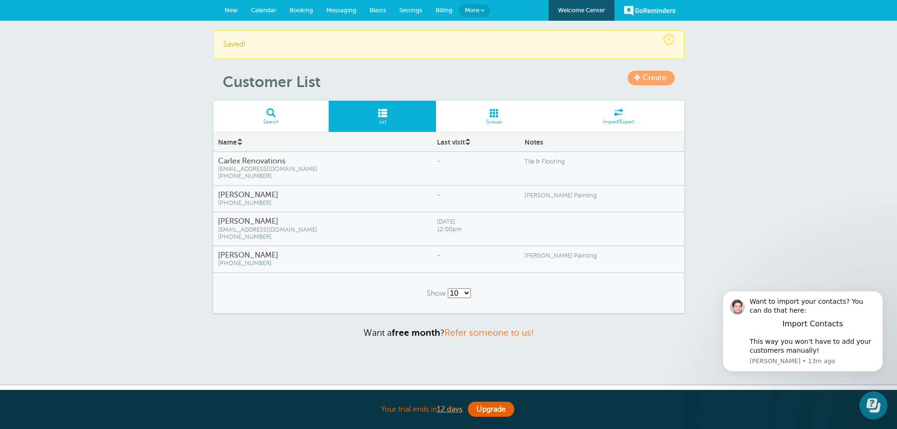
click at [650, 81] on span "Create" at bounding box center [655, 77] width 24 height 8
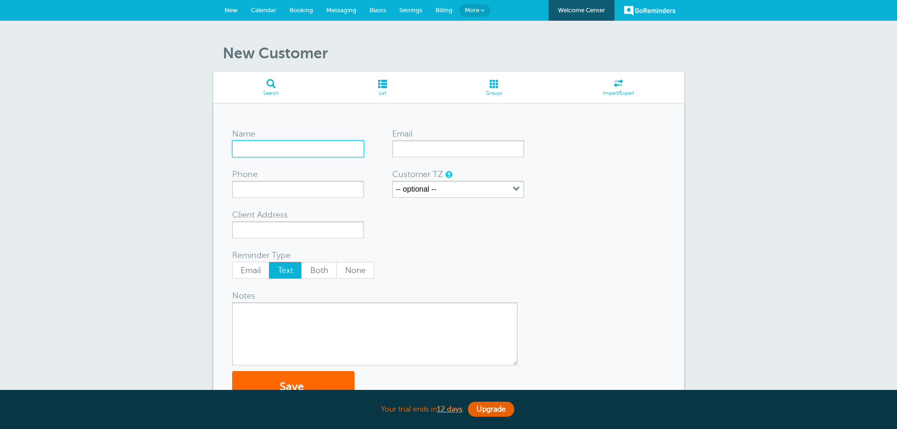
click at [288, 151] on input "Name" at bounding box center [298, 148] width 132 height 17
type input "[PERSON_NAME]"
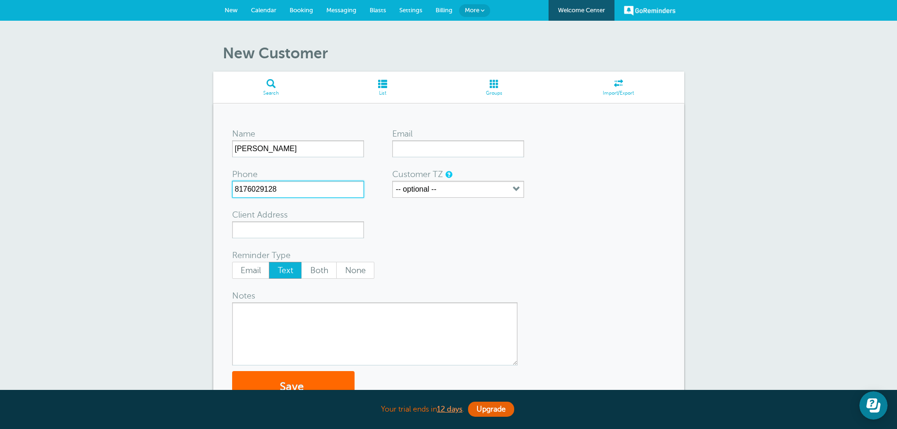
type input "8176029128"
click at [315, 340] on textarea "Notes" at bounding box center [374, 333] width 285 height 63
type textarea "Cleaner"
click at [317, 378] on button "Save" at bounding box center [293, 387] width 122 height 32
